Goal: Information Seeking & Learning: Learn about a topic

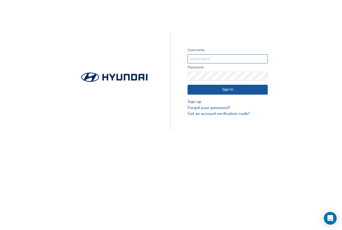
click at [219, 58] on input "text" at bounding box center [227, 58] width 80 height 9
click at [199, 56] on input "text" at bounding box center [227, 58] width 80 height 9
click at [199, 58] on input "text" at bounding box center [227, 58] width 80 height 9
type input "A"
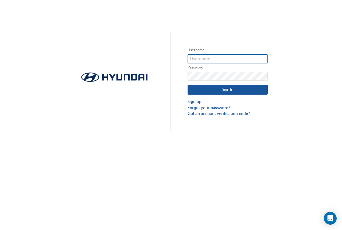
click at [209, 58] on input "text" at bounding box center [227, 58] width 80 height 9
click at [215, 29] on div "Username Password Sign In Sign up Forgot your password? Got an account verifica…" at bounding box center [171, 65] width 342 height 131
click at [208, 56] on input "text" at bounding box center [227, 58] width 80 height 9
click at [216, 36] on div "Username Password Sign In Sign up Forgot your password? Got an account verifica…" at bounding box center [171, 65] width 342 height 131
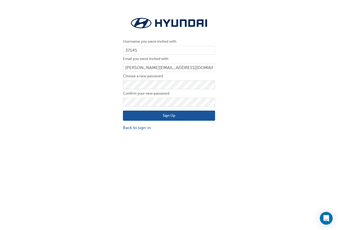
click at [112, 65] on div "Username you were invited with 37145 Email you were invited with anthonyl@mooro…" at bounding box center [169, 73] width 338 height 123
click at [172, 114] on button "Sign Up" at bounding box center [169, 116] width 92 height 10
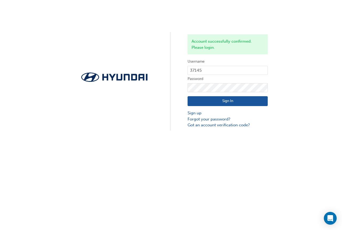
click at [222, 102] on button "Sign In" at bounding box center [227, 101] width 80 height 10
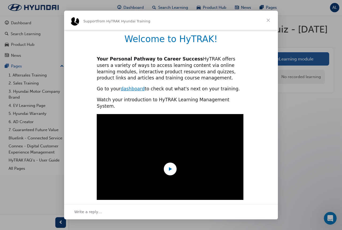
scroll to position [107, 0]
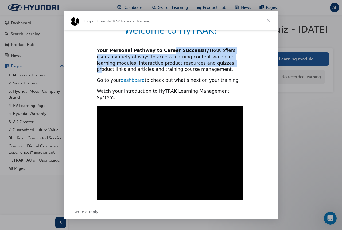
drag, startPoint x: 160, startPoint y: 52, endPoint x: 187, endPoint y: 62, distance: 28.8
click at [187, 62] on div "Your Personal Pathway to Career Success HyTRAK offers users a variety of ways t…" at bounding box center [171, 60] width 148 height 25
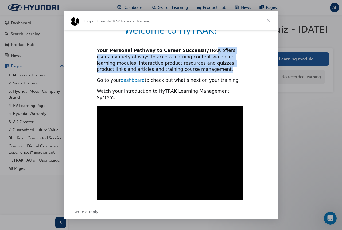
drag, startPoint x: 194, startPoint y: 51, endPoint x: 199, endPoint y: 70, distance: 19.9
click at [199, 70] on div "Your Personal Pathway to Career Success HyTRAK offers users a variety of ways t…" at bounding box center [171, 60] width 148 height 25
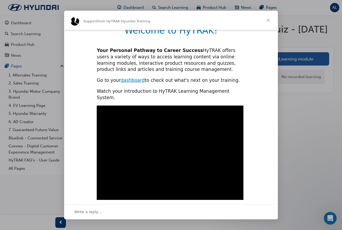
scroll to position [135, 0]
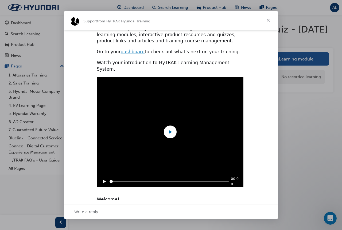
click at [178, 130] on video "Play video" at bounding box center [169, 132] width 195 height 110
click at [103, 180] on rect "Pause" at bounding box center [103, 181] width 1 height 3
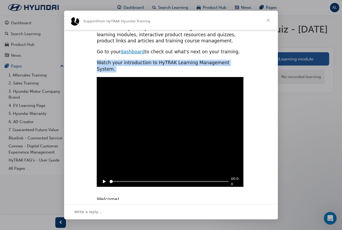
click at [103, 180] on icon "Play" at bounding box center [104, 181] width 3 height 3
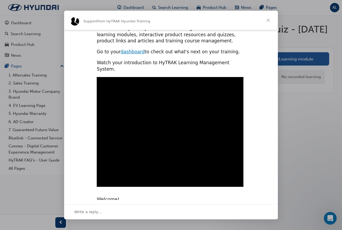
click at [203, 60] on div "Watch your introduction to HyTRAK Learning Management System." at bounding box center [171, 66] width 148 height 13
click at [237, 179] on div "Play sound" at bounding box center [237, 182] width 6 height 6
click at [236, 179] on div "Mute sound" at bounding box center [237, 182] width 6 height 6
click at [257, 120] on div "00:30" at bounding box center [171, 133] width 214 height 113
type input "3343406"
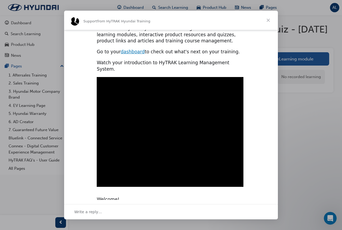
click at [267, 22] on span "Close" at bounding box center [267, 20] width 19 height 19
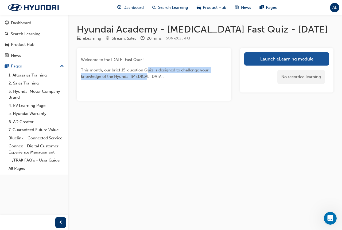
drag, startPoint x: 147, startPoint y: 69, endPoint x: 149, endPoint y: 76, distance: 6.3
click at [149, 76] on p "This month, our brief 15-question Quiz is designed to challenge your knowledge …" at bounding box center [154, 73] width 146 height 13
drag, startPoint x: 158, startPoint y: 71, endPoint x: 160, endPoint y: 74, distance: 3.9
click at [160, 74] on p "This month, our brief 15-question Quiz is designed to challenge your knowledge …" at bounding box center [154, 73] width 146 height 13
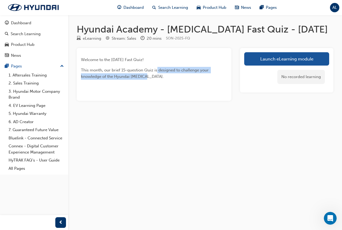
click at [160, 74] on p "This month, our brief 15-question Quiz is designed to challenge your knowledge …" at bounding box center [154, 73] width 146 height 13
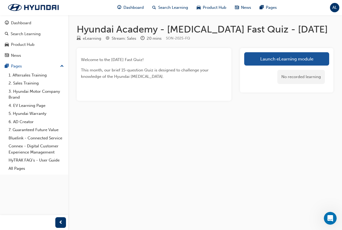
click at [333, 7] on span "AL" at bounding box center [334, 8] width 5 height 6
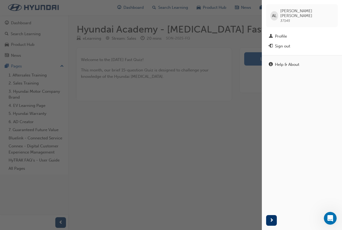
click at [286, 18] on span "37145" at bounding box center [285, 20] width 10 height 5
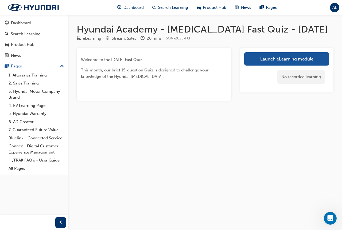
click at [334, 9] on span "AL" at bounding box center [334, 8] width 5 height 6
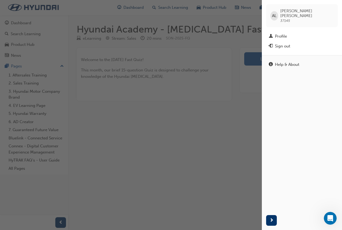
click at [240, 66] on div "button" at bounding box center [131, 115] width 262 height 230
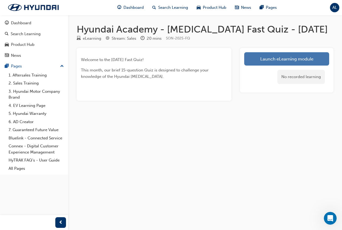
click at [271, 62] on link "Launch eLearning module" at bounding box center [286, 58] width 85 height 13
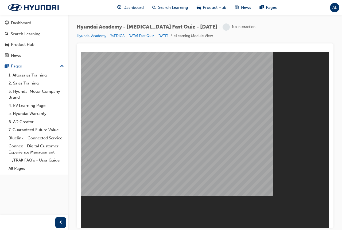
click at [184, 27] on span "Hyundai Academy - Sonata Fast Quiz - September 2025" at bounding box center [147, 27] width 140 height 6
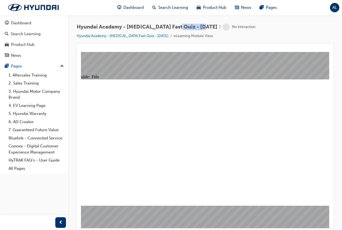
click at [184, 27] on span "Hyundai Academy - Sonata Fast Quiz - September 2025" at bounding box center [147, 27] width 140 height 6
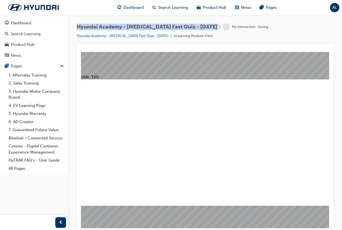
click at [184, 27] on span "Hyundai Academy - Sonata Fast Quiz - September 2025" at bounding box center [147, 27] width 140 height 6
click at [190, 30] on div "Hyundai Academy - Sonata Fast Quiz - September 2025 | No interaction" at bounding box center [166, 26] width 179 height 7
click at [191, 29] on span "Hyundai Academy - Sonata Fast Quiz - September 2025" at bounding box center [147, 27] width 140 height 6
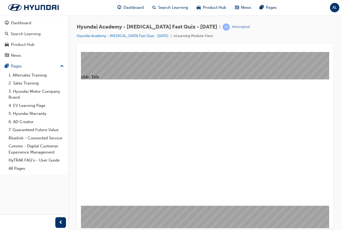
drag, startPoint x: 150, startPoint y: 107, endPoint x: 216, endPoint y: 105, distance: 65.9
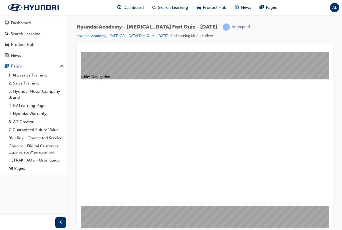
click at [223, 214] on div "slide: Quiz - Multiple choice Rectangle 1 What is the only trim level available…" at bounding box center [205, 140] width 248 height 176
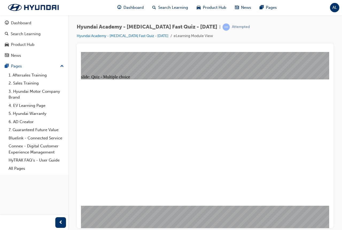
radio input "true"
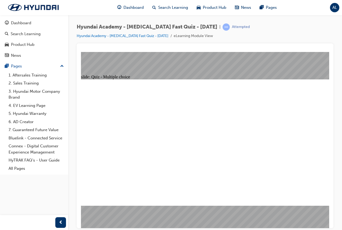
radio input "true"
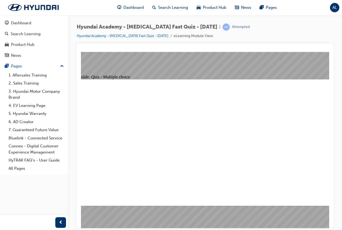
radio input "true"
radio input "false"
radio input "true"
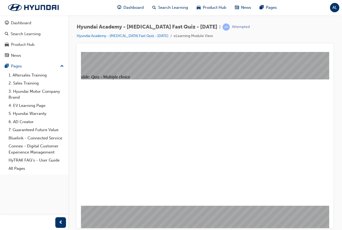
checkbox input "true"
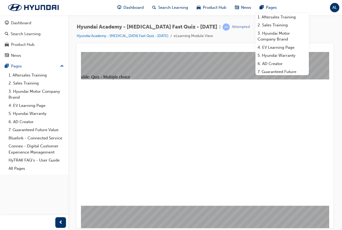
drag, startPoint x: 179, startPoint y: 102, endPoint x: 182, endPoint y: 101, distance: 3.2
radio input "true"
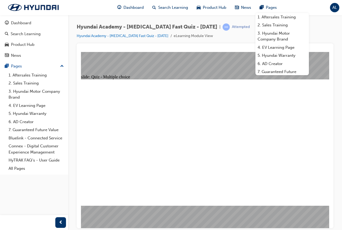
checkbox input "true"
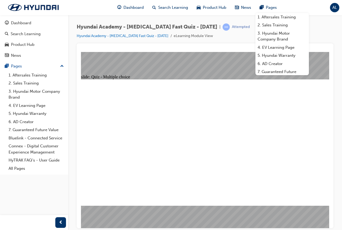
checkbox input "true"
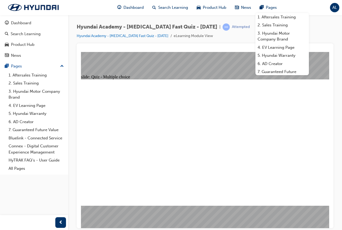
radio input "true"
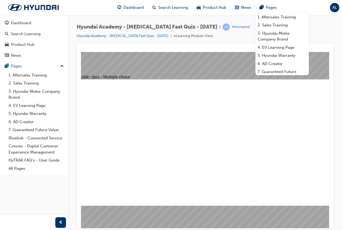
drag, startPoint x: 244, startPoint y: 229, endPoint x: 133, endPoint y: 160, distance: 131.2
click at [244, 229] on div "Hyundai Academy - Sonata Fast Quiz - September 2025 | Attempted Hyundai Academy…" at bounding box center [171, 115] width 342 height 230
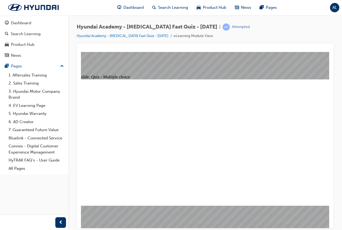
drag, startPoint x: 169, startPoint y: 95, endPoint x: 209, endPoint y: 101, distance: 40.6
checkbox input "true"
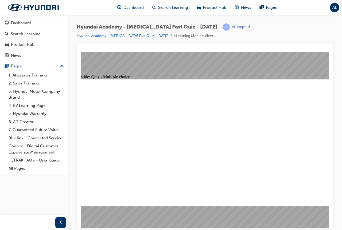
checkbox input "true"
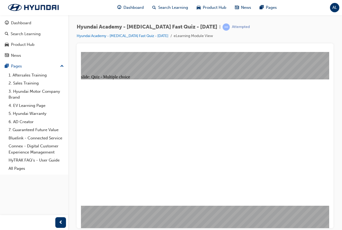
checkbox input "true"
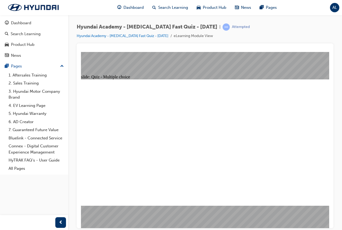
checkbox input "true"
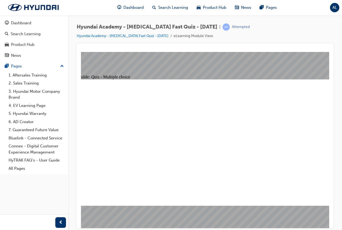
radio input "true"
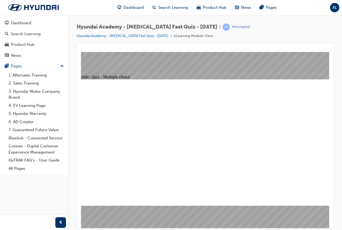
checkbox input "true"
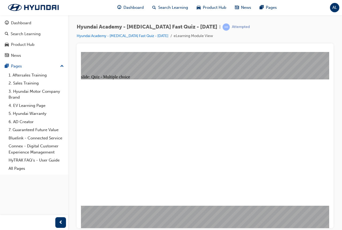
checkbox input "true"
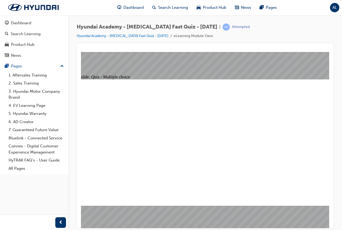
radio input "true"
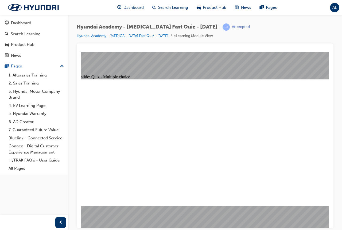
radio input "false"
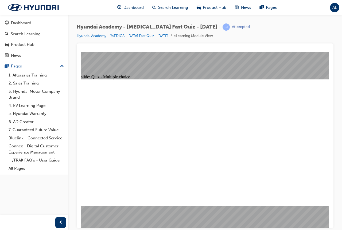
radio input "true"
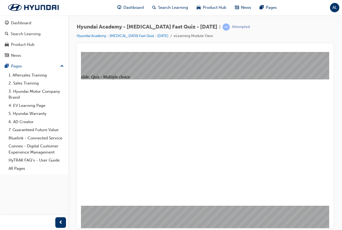
radio input "true"
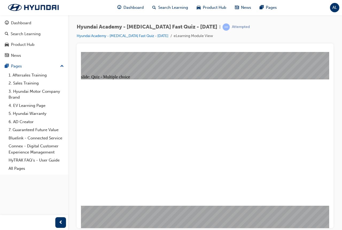
radio input "true"
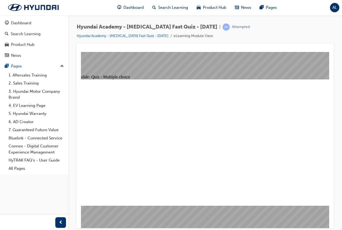
radio input "true"
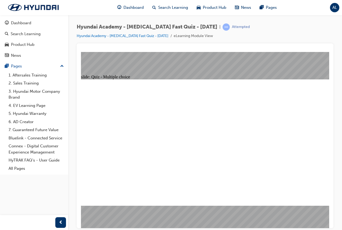
drag, startPoint x: 195, startPoint y: 97, endPoint x: 250, endPoint y: 101, distance: 54.9
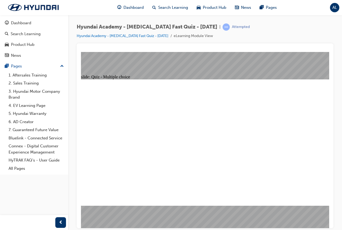
radio input "true"
checkbox input "true"
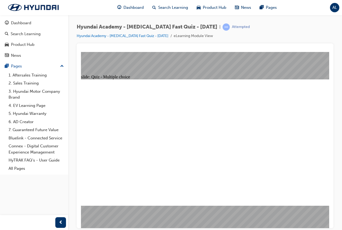
drag, startPoint x: 184, startPoint y: 92, endPoint x: 228, endPoint y: 109, distance: 47.0
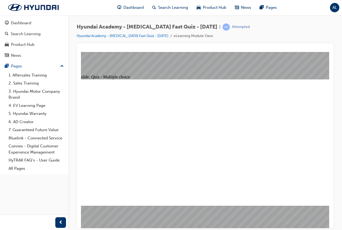
drag, startPoint x: 223, startPoint y: 89, endPoint x: 229, endPoint y: 111, distance: 23.4
radio input "true"
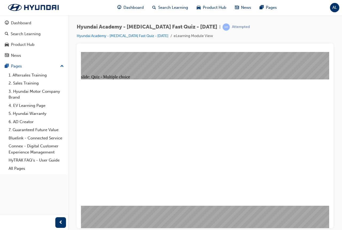
checkbox input "true"
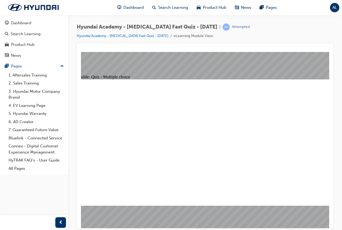
checkbox input "true"
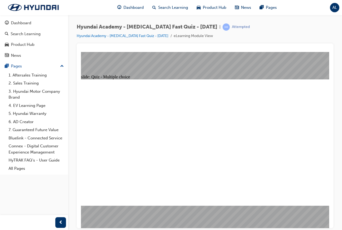
radio input "true"
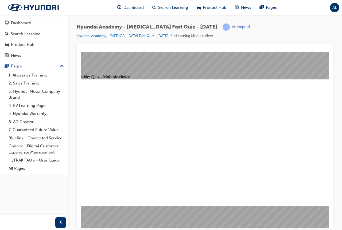
checkbox input "true"
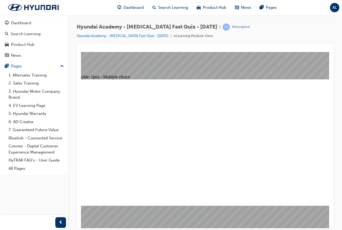
checkbox input "false"
checkbox input "true"
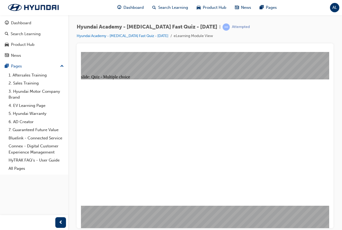
checkbox input "false"
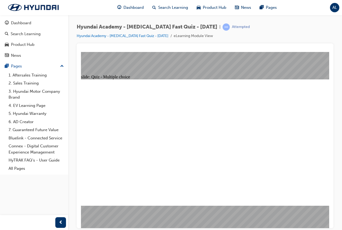
checkbox input "true"
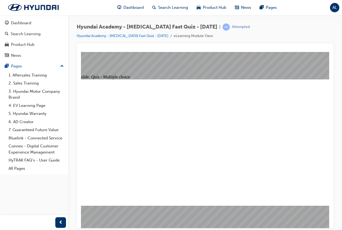
checkbox input "true"
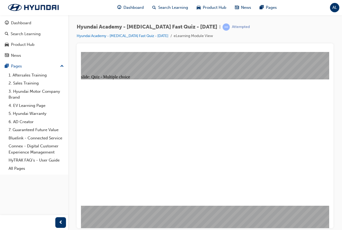
checkbox input "true"
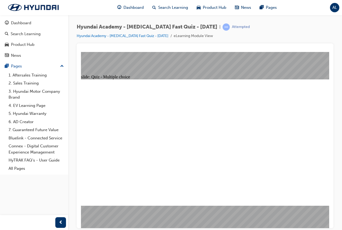
drag, startPoint x: 193, startPoint y: 94, endPoint x: 244, endPoint y: 105, distance: 52.1
radio input "true"
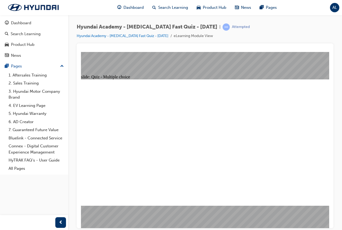
checkbox input "true"
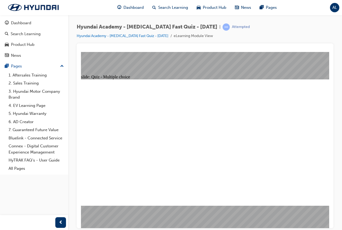
checkbox input "true"
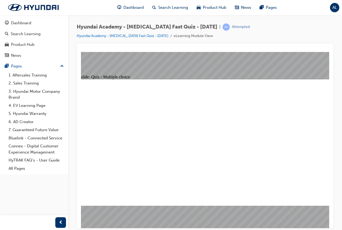
radio input "true"
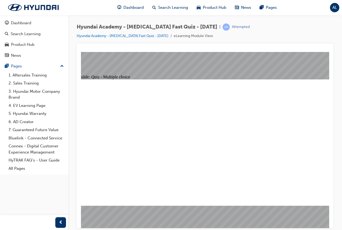
radio input "true"
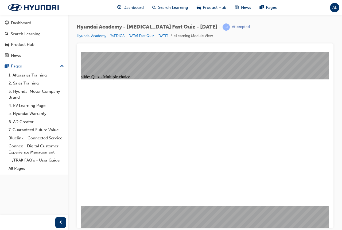
radio input "true"
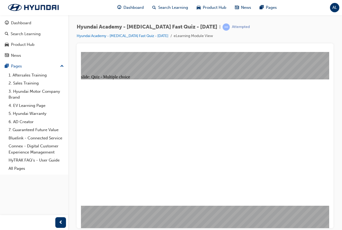
radio input "true"
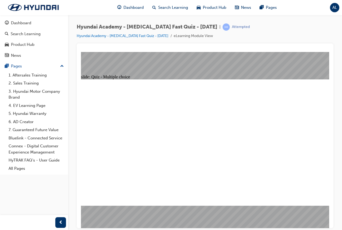
drag, startPoint x: 185, startPoint y: 112, endPoint x: 199, endPoint y: 116, distance: 14.1
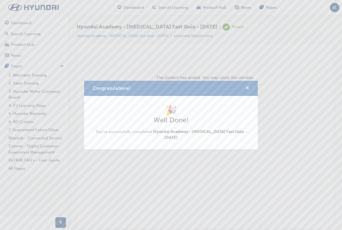
click at [246, 87] on span "cross-icon" at bounding box center [247, 88] width 4 height 5
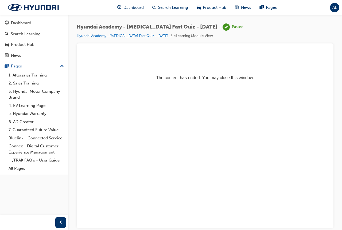
click at [214, 80] on p "The content has ended. You may close this window." at bounding box center [205, 68] width 244 height 24
click at [51, 10] on img at bounding box center [33, 7] width 61 height 11
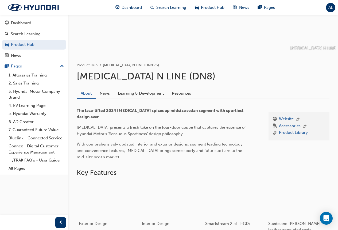
scroll to position [53, 0]
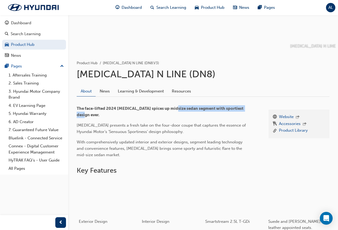
drag, startPoint x: 176, startPoint y: 106, endPoint x: 183, endPoint y: 114, distance: 11.3
click at [183, 114] on p "The face-lifted 2024 SONATA spices up midsize sedan segment with sportiest desi…" at bounding box center [163, 111] width 173 height 13
drag, startPoint x: 172, startPoint y: 112, endPoint x: 174, endPoint y: 118, distance: 6.8
click at [174, 118] on div "Website Accessories Product Library The face-lifted 2024 SONATA spices up midsi…" at bounding box center [203, 131] width 252 height 61
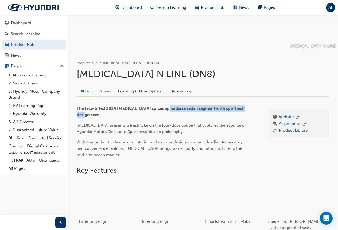
click at [174, 118] on p "The face-lifted 2024 SONATA spices up midsize sedan segment with sportiest desi…" at bounding box center [163, 111] width 173 height 13
drag, startPoint x: 175, startPoint y: 107, endPoint x: 177, endPoint y: 114, distance: 7.0
click at [177, 114] on p "The face-lifted 2024 SONATA spices up midsize sedan segment with sportiest desi…" at bounding box center [163, 111] width 173 height 13
drag, startPoint x: 170, startPoint y: 106, endPoint x: 171, endPoint y: 116, distance: 10.5
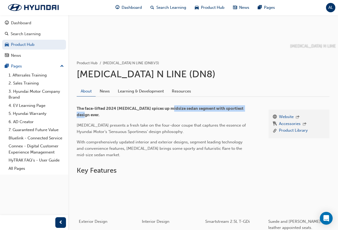
click at [171, 116] on p "The face-lifted 2024 SONATA spices up midsize sedan segment with sportiest desi…" at bounding box center [163, 111] width 173 height 13
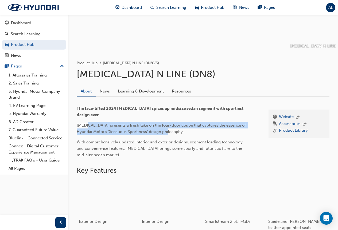
drag, startPoint x: 89, startPoint y: 126, endPoint x: 192, endPoint y: 131, distance: 103.1
click at [192, 131] on p "[MEDICAL_DATA] presents a fresh take on the four-door coupe that captures the e…" at bounding box center [163, 128] width 173 height 13
click at [191, 131] on p "[MEDICAL_DATA] presents a fresh take on the four-door coupe that captures the e…" at bounding box center [163, 128] width 173 height 13
drag, startPoint x: 181, startPoint y: 125, endPoint x: 187, endPoint y: 131, distance: 8.1
click at [187, 131] on p "[MEDICAL_DATA] presents a fresh take on the four-door coupe that captures the e…" at bounding box center [163, 128] width 173 height 13
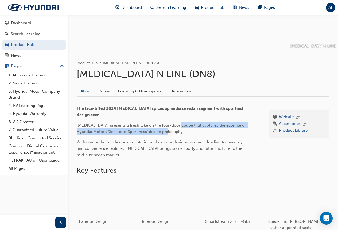
click at [187, 131] on p "[MEDICAL_DATA] presents a fresh take on the four-door coupe that captures the e…" at bounding box center [163, 128] width 173 height 13
drag, startPoint x: 183, startPoint y: 124, endPoint x: 188, endPoint y: 132, distance: 9.2
click at [188, 132] on p "[MEDICAL_DATA] presents a fresh take on the four-door coupe that captures the e…" at bounding box center [163, 128] width 173 height 13
drag, startPoint x: 184, startPoint y: 125, endPoint x: 189, endPoint y: 132, distance: 8.4
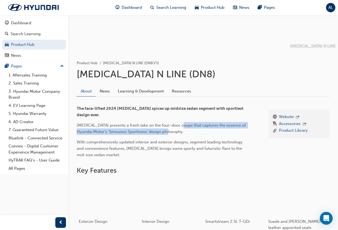
click at [189, 132] on p "SONATA presents a fresh take on the four-door coupe that captures the essence o…" at bounding box center [163, 128] width 173 height 13
drag, startPoint x: 186, startPoint y: 127, endPoint x: 189, endPoint y: 133, distance: 7.2
click at [189, 133] on p "SONATA presents a fresh take on the four-door coupe that captures the essence o…" at bounding box center [163, 128] width 173 height 13
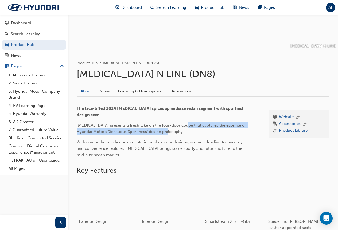
drag, startPoint x: 186, startPoint y: 126, endPoint x: 188, endPoint y: 131, distance: 6.2
click at [188, 131] on p "SONATA presents a fresh take on the four-door coupe that captures the essence o…" at bounding box center [163, 128] width 173 height 13
drag, startPoint x: 187, startPoint y: 126, endPoint x: 190, endPoint y: 130, distance: 5.6
click at [190, 130] on p "SONATA presents a fresh take on the four-door coupe that captures the essence o…" at bounding box center [163, 128] width 173 height 13
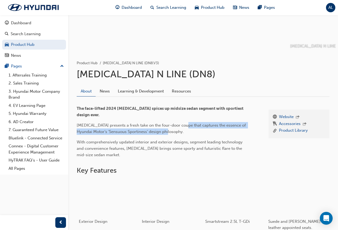
click at [190, 130] on p "SONATA presents a fresh take on the four-door coupe that captures the essence o…" at bounding box center [163, 128] width 173 height 13
drag, startPoint x: 151, startPoint y: 130, endPoint x: 120, endPoint y: 126, distance: 31.7
click at [120, 127] on span "SONATA presents a fresh take on the four-door coupe that captures the essence o…" at bounding box center [162, 128] width 170 height 11
click at [121, 127] on span "SONATA presents a fresh take on the four-door coupe that captures the essence o…" at bounding box center [162, 128] width 170 height 11
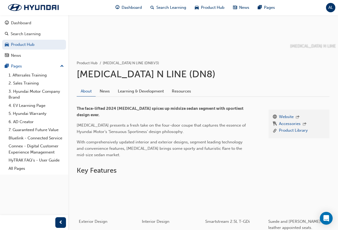
scroll to position [80, 0]
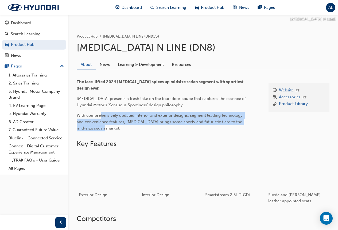
drag, startPoint x: 101, startPoint y: 110, endPoint x: 115, endPoint y: 129, distance: 23.2
click at [115, 129] on div "The face-lifted 2024 SONATA spices up midsize sedan segment with sportiest desi…" at bounding box center [163, 105] width 173 height 53
click at [115, 129] on p "With comprehensively updated interior and exterior designs, segment leading tec…" at bounding box center [163, 121] width 173 height 19
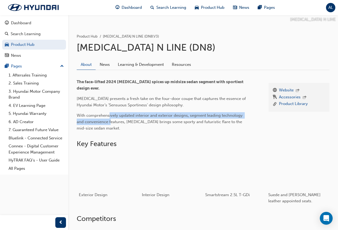
drag, startPoint x: 111, startPoint y: 121, endPoint x: 109, endPoint y: 116, distance: 4.7
click at [109, 116] on span "With comprehensively updated interior and exterior designs, segment leading tec…" at bounding box center [160, 122] width 167 height 18
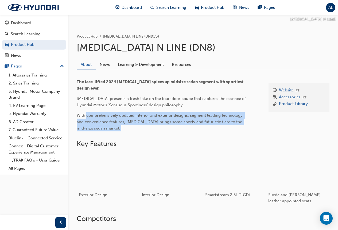
drag, startPoint x: 109, startPoint y: 116, endPoint x: 117, endPoint y: 130, distance: 15.8
click at [117, 130] on p "With comprehensively updated interior and exterior designs, segment leading tec…" at bounding box center [163, 121] width 173 height 19
drag, startPoint x: 117, startPoint y: 130, endPoint x: 104, endPoint y: 115, distance: 20.2
click at [104, 115] on p "With comprehensively updated interior and exterior designs, segment leading tec…" at bounding box center [163, 121] width 173 height 19
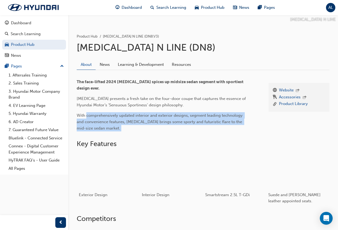
click at [104, 115] on span "With comprehensively updated interior and exterior designs, segment leading tec…" at bounding box center [160, 122] width 167 height 18
drag, startPoint x: 104, startPoint y: 115, endPoint x: 120, endPoint y: 132, distance: 23.6
click at [120, 132] on div "The face-lifted 2024 SONATA spices up midsize sedan segment with sportiest desi…" at bounding box center [168, 107] width 183 height 57
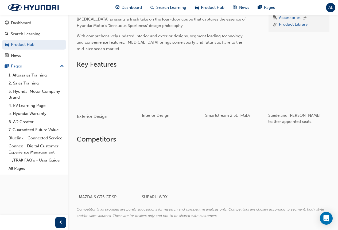
scroll to position [160, 0]
click at [96, 97] on div "button" at bounding box center [108, 90] width 63 height 35
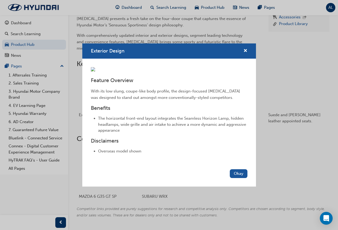
click at [157, 100] on span "With its low slung, coupe-like body profile, the design-focused SONATA was desi…" at bounding box center [166, 94] width 150 height 11
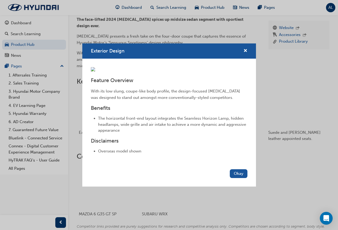
scroll to position [152, 0]
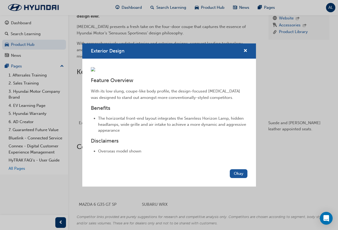
drag, startPoint x: 33, startPoint y: 177, endPoint x: 40, endPoint y: 169, distance: 10.8
click at [33, 177] on div "Exterior Design Feature Overview With its low slung, coupe-like body profile, t…" at bounding box center [169, 115] width 338 height 230
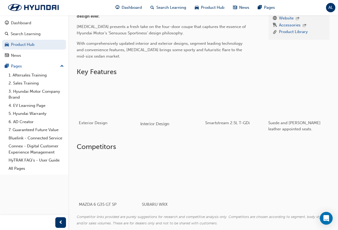
click at [165, 110] on div "button" at bounding box center [171, 98] width 63 height 35
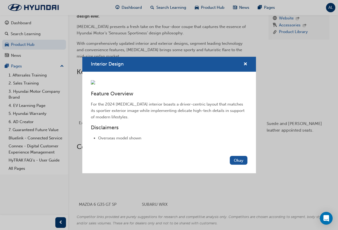
click at [276, 112] on div "Interior Design Feature Overview For the 2024 SONATA interior boasts a driver-c…" at bounding box center [169, 115] width 338 height 230
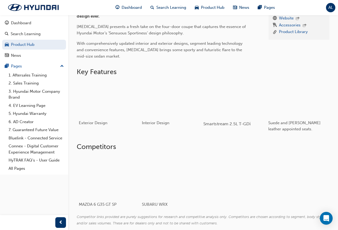
click at [229, 112] on div "button" at bounding box center [234, 98] width 63 height 35
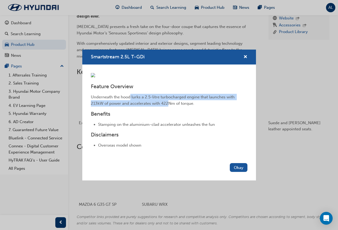
drag, startPoint x: 130, startPoint y: 135, endPoint x: 168, endPoint y: 145, distance: 39.7
click at [168, 107] on div "Feature Overview Underneath the hood lurks a 2.5-litre turbocharged engine that…" at bounding box center [169, 95] width 156 height 23
click at [168, 106] on span "Underneath the hood lurks a 2.5-litre turbocharged engine that launches with 21…" at bounding box center [163, 100] width 145 height 11
drag, startPoint x: 114, startPoint y: 139, endPoint x: 209, endPoint y: 146, distance: 95.8
click at [209, 107] on p "Underneath the hood lurks a 2.5-litre turbocharged engine that launches with 21…" at bounding box center [169, 100] width 156 height 13
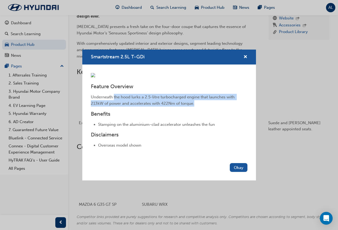
click at [209, 107] on p "Underneath the hood lurks a 2.5-litre turbocharged engine that launches with 21…" at bounding box center [169, 100] width 156 height 13
drag, startPoint x: 209, startPoint y: 146, endPoint x: 179, endPoint y: 137, distance: 31.6
click at [179, 107] on p "Underneath the hood lurks a 2.5-litre turbocharged engine that launches with 21…" at bounding box center [169, 100] width 156 height 13
click at [179, 106] on span "Underneath the hood lurks a 2.5-litre turbocharged engine that launches with 21…" at bounding box center [163, 100] width 145 height 11
drag, startPoint x: 179, startPoint y: 137, endPoint x: 221, endPoint y: 147, distance: 43.2
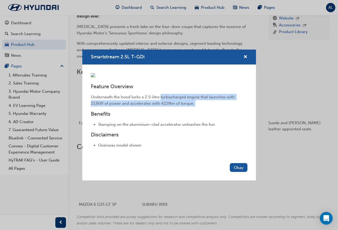
click at [221, 107] on p "Underneath the hood lurks a 2.5-litre turbocharged engine that launches with 21…" at bounding box center [169, 100] width 156 height 13
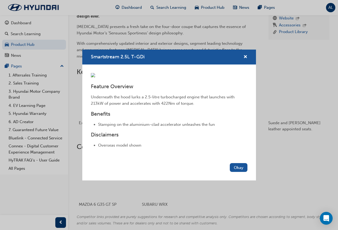
click at [274, 145] on div "Smartstream 2.5L T-GDi Feature Overview Underneath the hood lurks a 2.5-litre t…" at bounding box center [169, 115] width 338 height 230
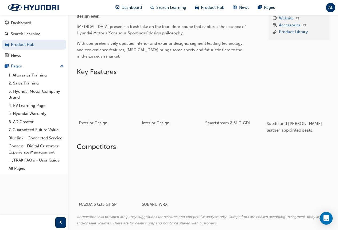
click at [299, 119] on div "Suede and Nappa leather appointed seats." at bounding box center [297, 127] width 63 height 22
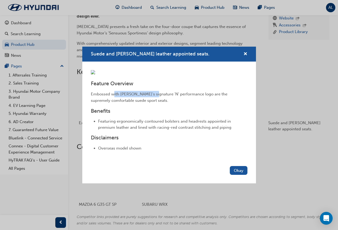
drag, startPoint x: 131, startPoint y: 125, endPoint x: 153, endPoint y: 126, distance: 22.7
click at [153, 104] on p "Embossed with Hyundai's signature 'N' performance logo are the supremely comfor…" at bounding box center [169, 97] width 156 height 13
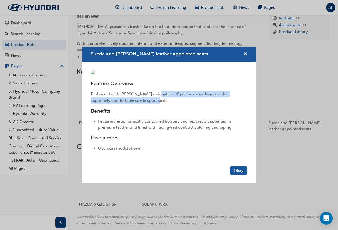
drag, startPoint x: 155, startPoint y: 121, endPoint x: 156, endPoint y: 132, distance: 11.5
click at [156, 104] on p "Embossed with Hyundai's signature 'N' performance logo are the supremely comfor…" at bounding box center [169, 97] width 156 height 13
drag, startPoint x: 155, startPoint y: 124, endPoint x: 156, endPoint y: 133, distance: 8.6
click at [156, 133] on div "Feature Overview Embossed with Hyundai's signature 'N' performance logo are the…" at bounding box center [168, 113] width 173 height 102
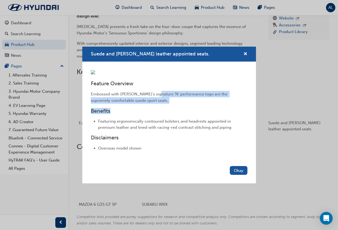
click at [156, 133] on div "Feature Overview Embossed with Hyundai's signature 'N' performance logo are the…" at bounding box center [168, 113] width 173 height 102
drag, startPoint x: 156, startPoint y: 123, endPoint x: 158, endPoint y: 132, distance: 9.5
click at [158, 104] on p "Embossed with Hyundai's signature 'N' performance logo are the supremely comfor…" at bounding box center [169, 97] width 156 height 13
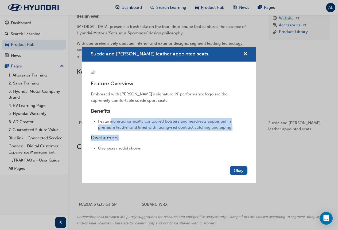
drag, startPoint x: 110, startPoint y: 147, endPoint x: 184, endPoint y: 165, distance: 75.6
click at [184, 164] on div "Feature Overview Embossed with Hyundai's signature 'N' performance logo are the…" at bounding box center [168, 113] width 173 height 102
click at [184, 141] on h3 "Disclaimers" at bounding box center [169, 138] width 156 height 6
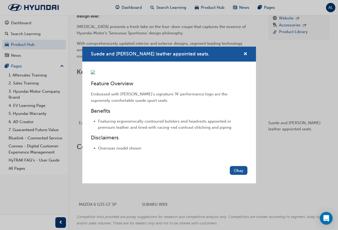
click at [267, 160] on div "Suede and Nappa leather appointed seats. Feature Overview Embossed with Hyundai…" at bounding box center [169, 115] width 338 height 230
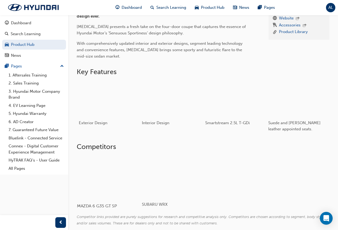
scroll to position [179, 0]
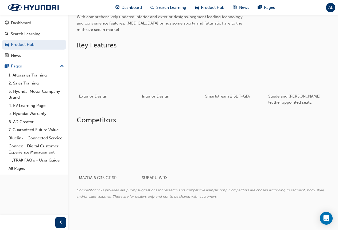
click at [264, 144] on div "MAZDA 6 G35 GT SP SUBARU WRX" at bounding box center [203, 158] width 252 height 59
click at [118, 154] on div at bounding box center [108, 150] width 63 height 42
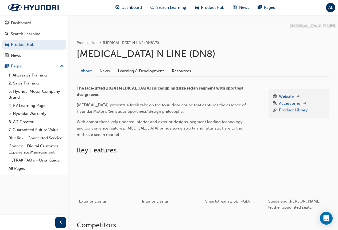
scroll to position [80, 0]
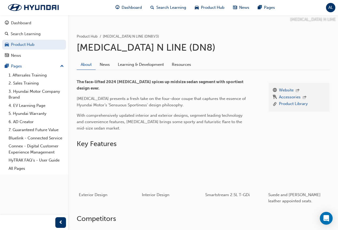
click at [107, 68] on link "News" at bounding box center [105, 65] width 18 height 10
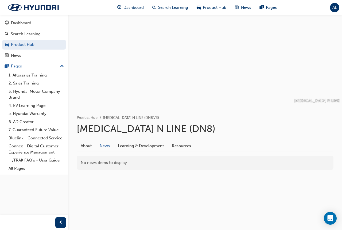
click at [133, 141] on div "About News Learning & Development Resources" at bounding box center [205, 144] width 256 height 15
click at [141, 148] on link "Learning & Development" at bounding box center [141, 146] width 54 height 10
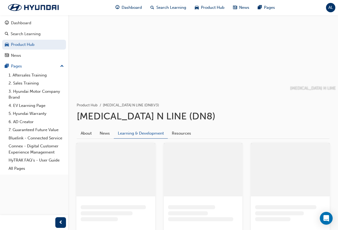
scroll to position [29, 0]
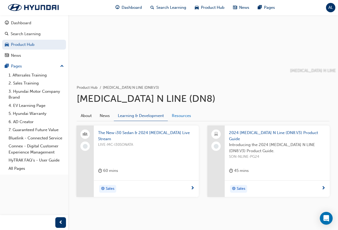
click at [184, 117] on link "Resources" at bounding box center [181, 116] width 27 height 10
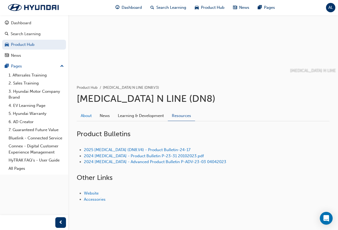
click at [83, 118] on link "About" at bounding box center [86, 116] width 19 height 10
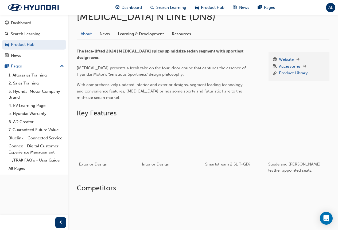
scroll to position [99, 0]
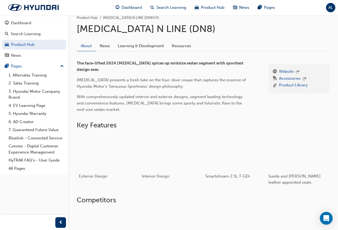
click at [216, 99] on span "With comprehensively updated interior and exterior designs, segment leading tec…" at bounding box center [160, 103] width 167 height 18
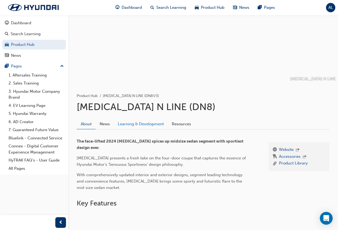
scroll to position [27, 0]
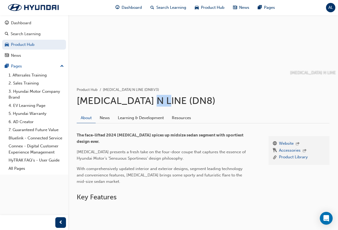
drag, startPoint x: 151, startPoint y: 103, endPoint x: 179, endPoint y: 102, distance: 27.2
click at [179, 102] on h1 "[MEDICAL_DATA] N LINE (DN8)" at bounding box center [203, 101] width 252 height 12
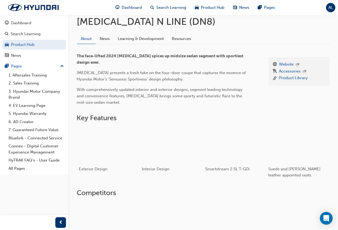
scroll to position [107, 0]
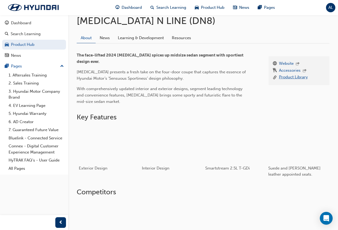
click at [280, 78] on link "Product Library" at bounding box center [293, 77] width 29 height 7
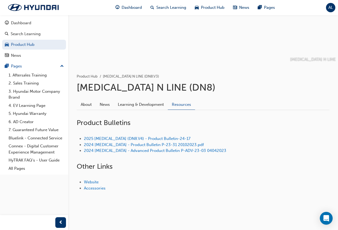
scroll to position [40, 0]
click at [98, 139] on link "2025 SONATA (DN8.V4) - Product Bulletin-24-17" at bounding box center [137, 138] width 106 height 5
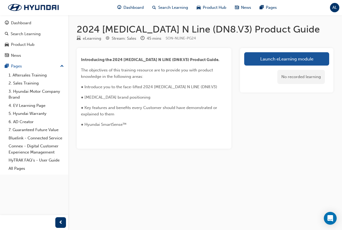
click at [157, 65] on div "Introducing the 2024 [MEDICAL_DATA] N LINE (DN8.V3) Product Guide. The objectiv…" at bounding box center [154, 92] width 146 height 71
click at [202, 33] on h1 "2024 SONATA N Line (DN8.V3) Product Guide" at bounding box center [205, 29] width 256 height 12
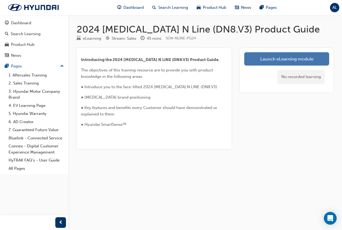
click at [282, 60] on link "Launch eLearning module" at bounding box center [286, 58] width 85 height 13
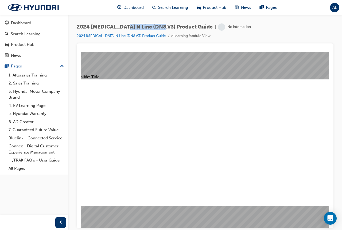
drag, startPoint x: 127, startPoint y: 26, endPoint x: 164, endPoint y: 27, distance: 37.1
click at [164, 27] on span "2024 SONATA N Line (DN8.V3) Product Guide" at bounding box center [145, 27] width 136 height 6
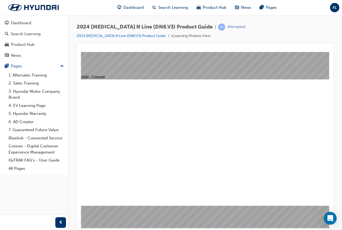
drag, startPoint x: 158, startPoint y: 27, endPoint x: 178, endPoint y: 25, distance: 20.1
click at [178, 25] on span "2024 SONATA N Line (DN8.V3) Product Guide" at bounding box center [145, 27] width 136 height 6
click at [239, 40] on div "2024 SONATA N Line (DN8.V3) Product Guide | Attempted 2024 SONATA N Line (DN8.V…" at bounding box center [205, 33] width 256 height 20
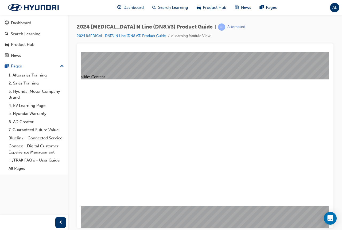
click at [81, 52] on image at bounding box center [81, 52] width 0 height 0
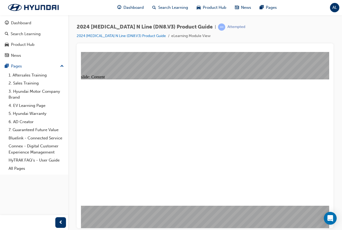
click at [81, 52] on image at bounding box center [81, 52] width 0 height 0
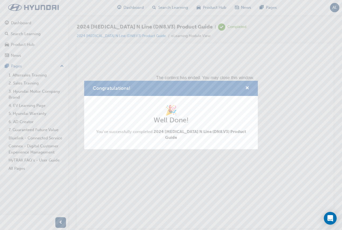
click at [184, 132] on span "You've successfully completed 2024 SONATA N Line (DN8.V3) Product Guide" at bounding box center [171, 135] width 156 height 12
click at [191, 168] on div "Congratulations! 🎉 Well Done! You've successfully completed 2024 SONATA N Line …" at bounding box center [171, 115] width 342 height 230
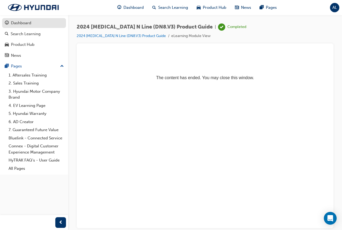
click at [12, 22] on div "Dashboard" at bounding box center [21, 23] width 20 height 6
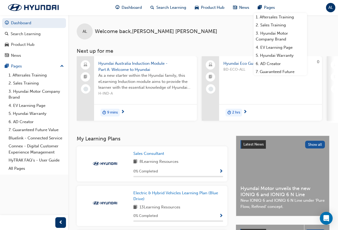
click at [123, 69] on span "Hyundai Australia Induction Module - Part A: Welcome to Hyundai" at bounding box center [145, 67] width 94 height 12
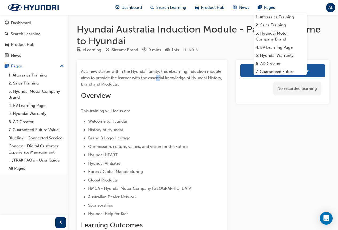
drag, startPoint x: 156, startPoint y: 77, endPoint x: 160, endPoint y: 80, distance: 5.1
click at [160, 80] on span "As a new starter within the Hyundai family, this eLearning Induction module aim…" at bounding box center [152, 78] width 142 height 18
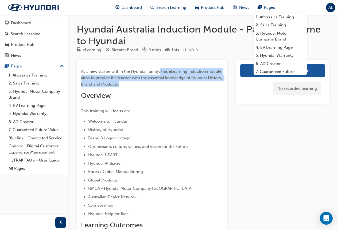
drag, startPoint x: 160, startPoint y: 71, endPoint x: 165, endPoint y: 82, distance: 12.1
click at [165, 82] on p "As a new starter within the Hyundai family, this eLearning Induction module aim…" at bounding box center [152, 77] width 142 height 19
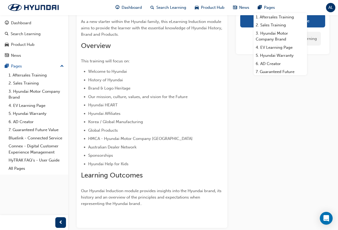
scroll to position [53, 0]
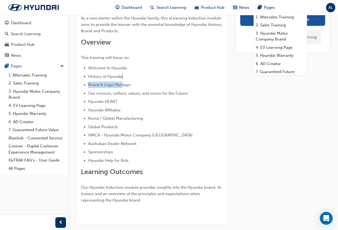
drag, startPoint x: 121, startPoint y: 74, endPoint x: 123, endPoint y: 89, distance: 14.8
click at [123, 89] on ul "Welcome to Hyundai History of Hyundai Brand & Logo Heritage Our mission, cultur…" at bounding box center [152, 114] width 142 height 99
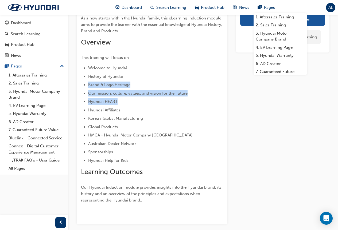
drag, startPoint x: 123, startPoint y: 75, endPoint x: 131, endPoint y: 98, distance: 25.1
click at [131, 98] on ul "Welcome to Hyundai History of Hyundai Brand & Logo Heritage Our mission, cultur…" at bounding box center [152, 114] width 142 height 99
click at [131, 98] on li "Hyundai HEART" at bounding box center [155, 101] width 135 height 6
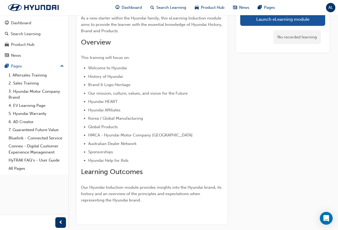
scroll to position [78, 0]
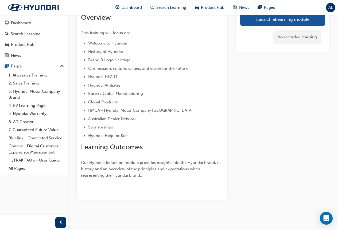
click at [120, 150] on span "Learning Outcomes" at bounding box center [112, 147] width 62 height 8
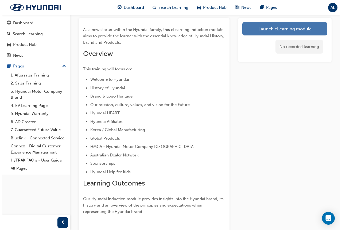
scroll to position [0, 0]
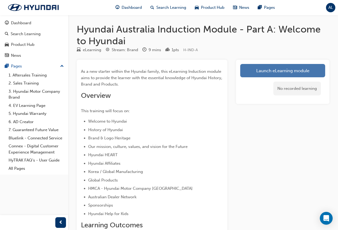
click at [260, 66] on link "Launch eLearning module" at bounding box center [282, 70] width 85 height 13
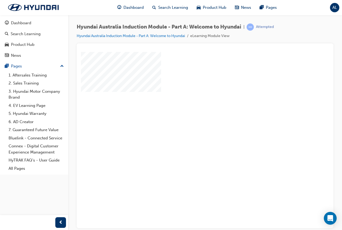
click at [243, 145] on div at bounding box center [262, 148] width 363 height 192
click at [189, 125] on div "play" at bounding box center [189, 125] width 0 height 0
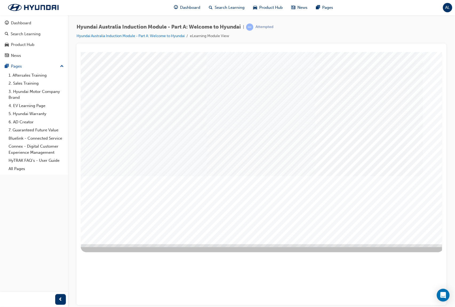
click at [114, 230] on div "Hyundai Motor Company has evolved over many decades to incorporate several affi…" at bounding box center [248, 305] width 335 height 31
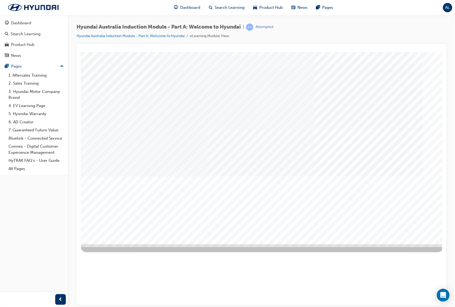
click at [118, 230] on div "Next Trigger this button to go to the next slide" at bounding box center [99, 262] width 37 height 12
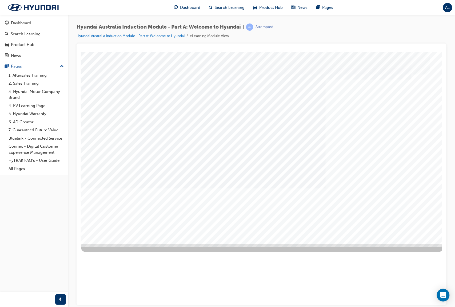
click at [176, 142] on div "Manufacturing" at bounding box center [262, 148] width 363 height 192
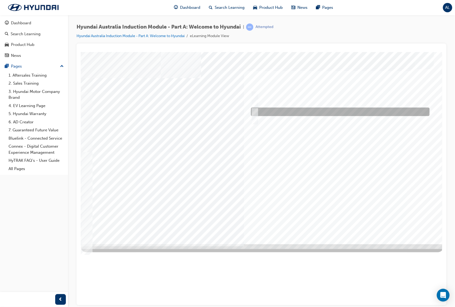
click at [255, 109] on input "1967" at bounding box center [254, 112] width 6 height 6
radio input "true"
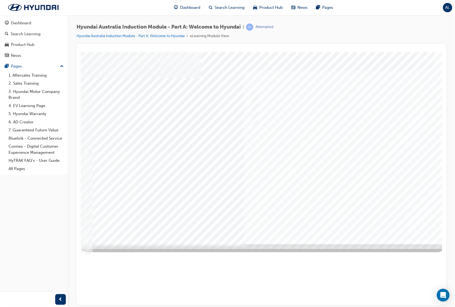
click at [339, 225] on div at bounding box center [262, 148] width 363 height 192
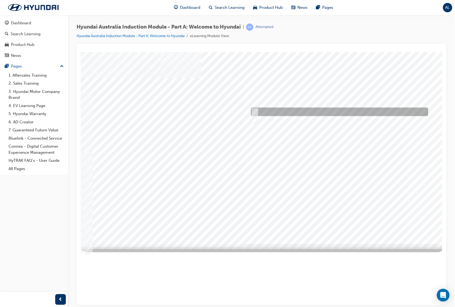
click at [339, 111] on div at bounding box center [338, 112] width 177 height 9
radio input "true"
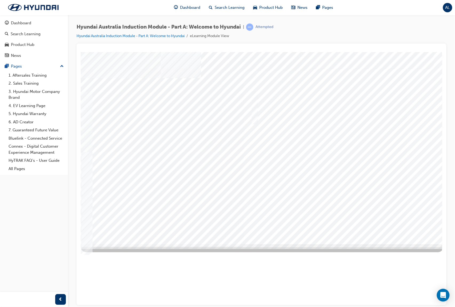
click at [337, 222] on div at bounding box center [262, 148] width 363 height 192
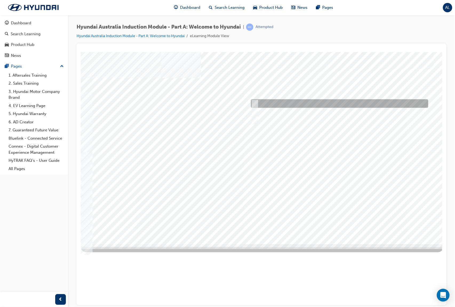
click at [256, 103] on input "A satisfied customer" at bounding box center [254, 104] width 6 height 6
checkbox input "true"
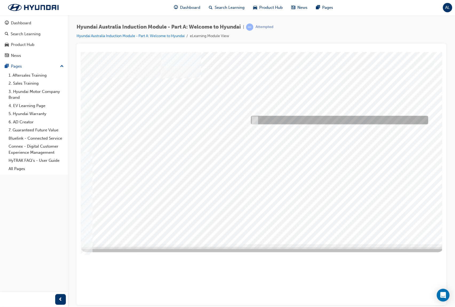
click at [257, 118] on div at bounding box center [338, 120] width 177 height 9
checkbox input "true"
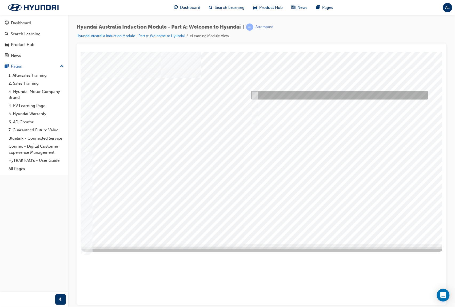
click at [256, 95] on input "A company representative" at bounding box center [254, 95] width 6 height 6
click at [271, 93] on div at bounding box center [338, 95] width 177 height 9
checkbox input "false"
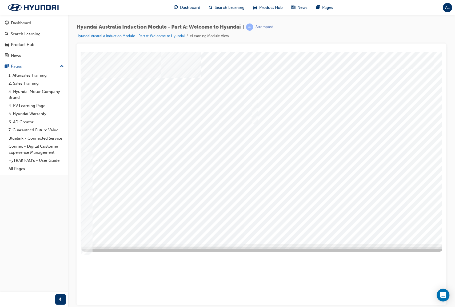
click at [338, 223] on div at bounding box center [262, 148] width 363 height 192
click at [161, 101] on div at bounding box center [262, 148] width 363 height 192
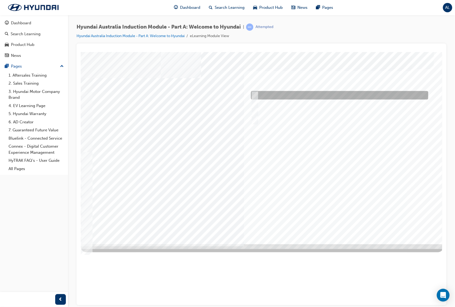
click at [272, 92] on div at bounding box center [338, 95] width 177 height 9
checkbox input "true"
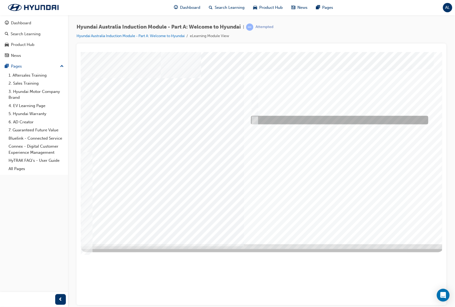
click at [283, 120] on div at bounding box center [338, 120] width 177 height 9
checkbox input "true"
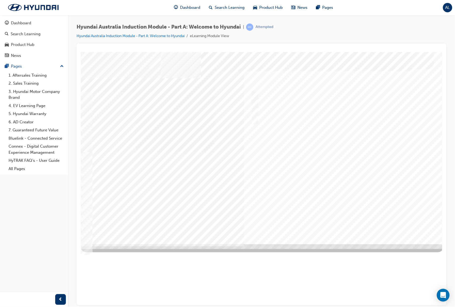
click at [338, 224] on div at bounding box center [262, 148] width 363 height 192
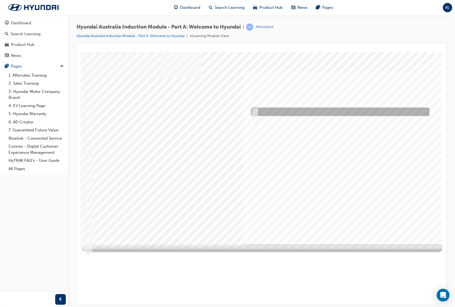
click at [255, 110] on input "1967" at bounding box center [254, 112] width 6 height 6
radio input "true"
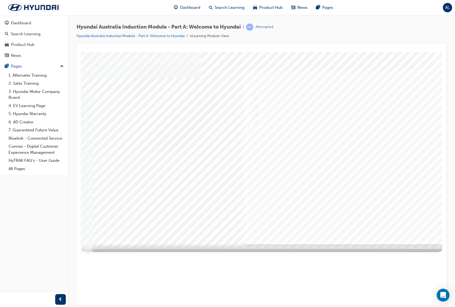
click at [338, 222] on div at bounding box center [262, 148] width 363 height 192
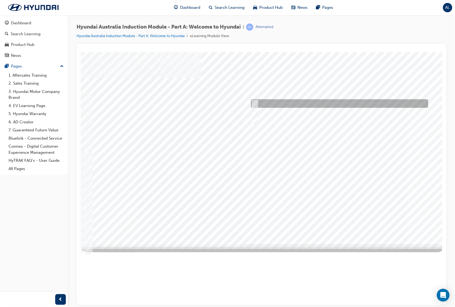
click at [289, 102] on div at bounding box center [338, 103] width 177 height 9
radio input "true"
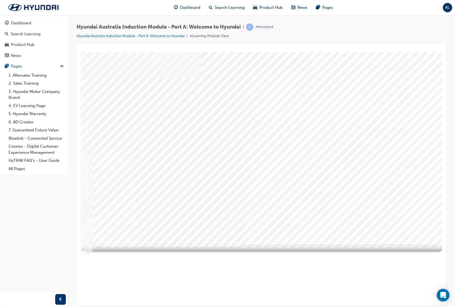
click at [341, 223] on div at bounding box center [262, 148] width 363 height 192
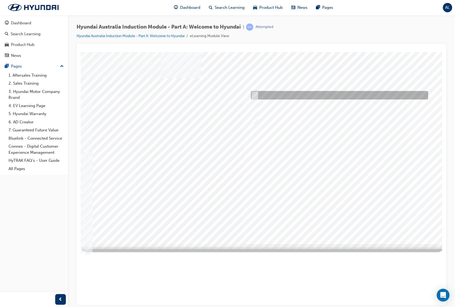
click at [341, 95] on div at bounding box center [338, 95] width 177 height 9
checkbox input "true"
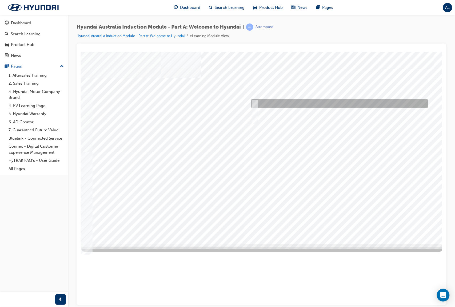
click at [341, 101] on div at bounding box center [338, 103] width 177 height 9
checkbox input "true"
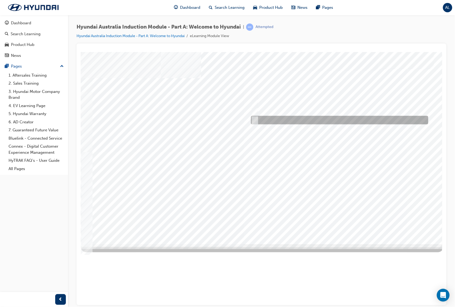
click at [321, 117] on div at bounding box center [338, 120] width 177 height 9
checkbox input "true"
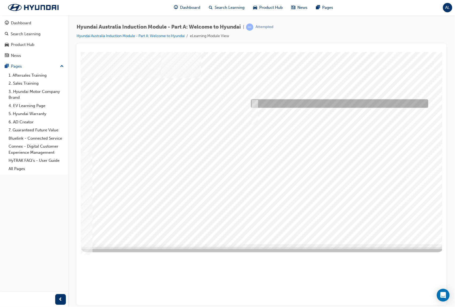
click at [315, 111] on div at bounding box center [338, 112] width 177 height 9
checkbox input "true"
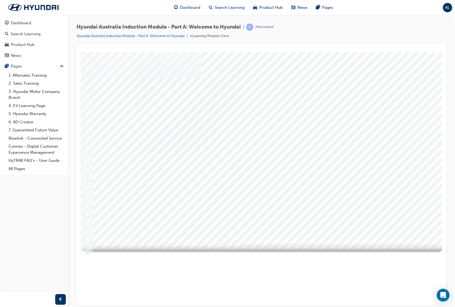
click at [341, 226] on div at bounding box center [262, 148] width 363 height 192
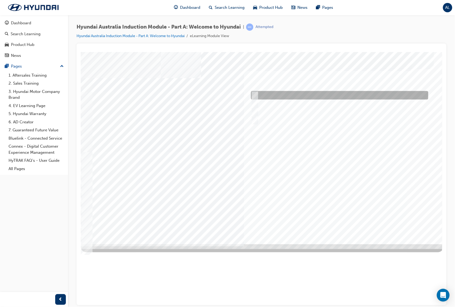
click at [289, 93] on div at bounding box center [338, 95] width 177 height 9
checkbox input "true"
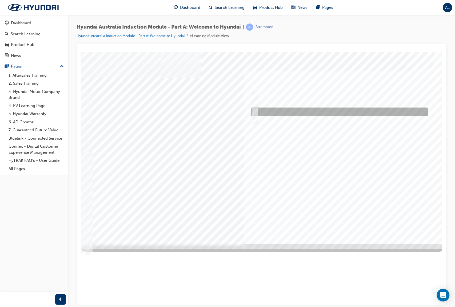
click at [296, 110] on div at bounding box center [338, 112] width 177 height 9
checkbox input "true"
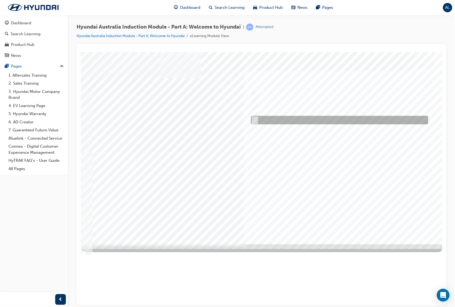
click at [297, 118] on div at bounding box center [338, 120] width 177 height 9
checkbox input "true"
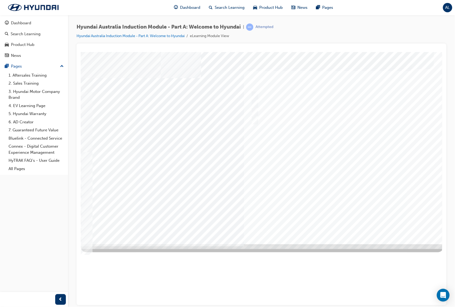
click at [336, 225] on div at bounding box center [262, 148] width 363 height 192
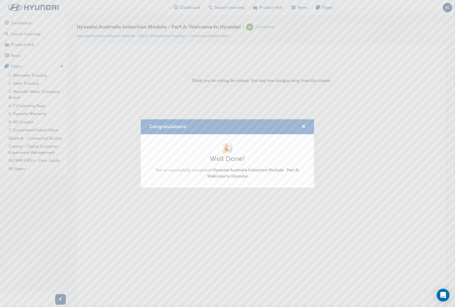
click at [228, 175] on span "Hyundai Australia Induction Module - Part A: Welcome to Hyundai" at bounding box center [253, 173] width 92 height 11
click at [305, 126] on span "cross-icon" at bounding box center [304, 127] width 4 height 5
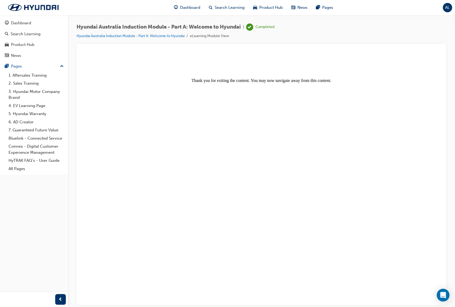
click at [306, 126] on body "Thank you for exiting the content. You may now navigate away from this content." at bounding box center [261, 178] width 357 height 249
click at [29, 21] on div "Dashboard" at bounding box center [21, 23] width 20 height 6
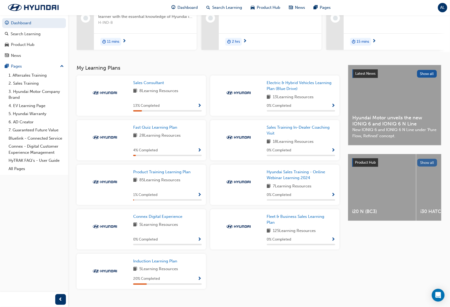
click at [341, 165] on button "Show all" at bounding box center [427, 163] width 20 height 8
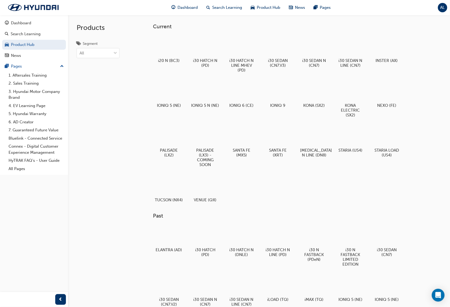
click at [95, 152] on div "Products Segment All" at bounding box center [98, 168] width 60 height 307
click at [202, 134] on div at bounding box center [206, 134] width 30 height 21
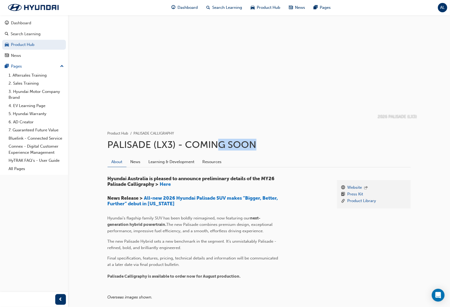
drag, startPoint x: 231, startPoint y: 144, endPoint x: 271, endPoint y: 145, distance: 40.9
click at [271, 145] on h1 "PALISADE (LX3) - COMING SOON" at bounding box center [259, 145] width 303 height 12
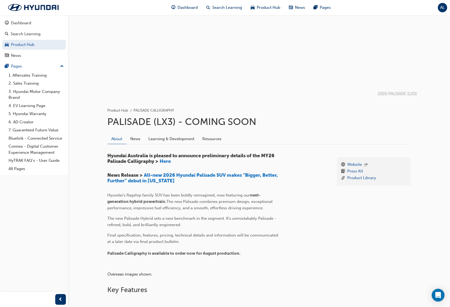
scroll to position [35, 0]
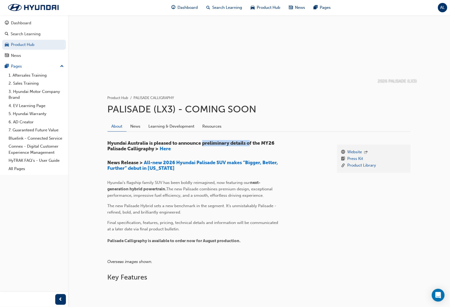
click at [252, 143] on span "Hyundai Australia is pleased to announce preliminary details of the MY26 Palisa…" at bounding box center [192, 146] width 168 height 12
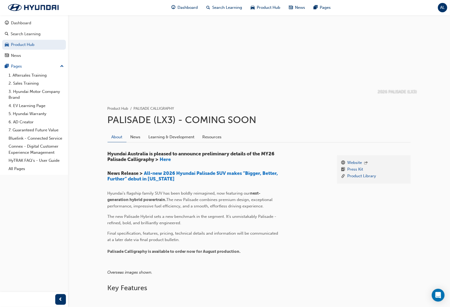
scroll to position [0, 0]
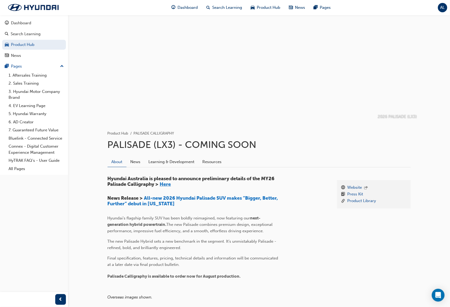
click at [163, 184] on span "Here" at bounding box center [165, 184] width 11 height 6
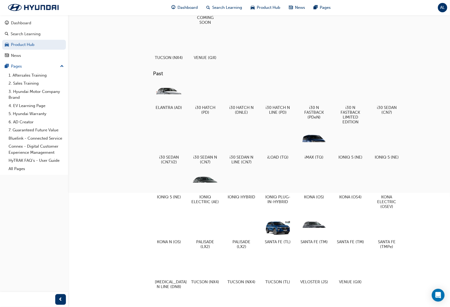
scroll to position [157, 0]
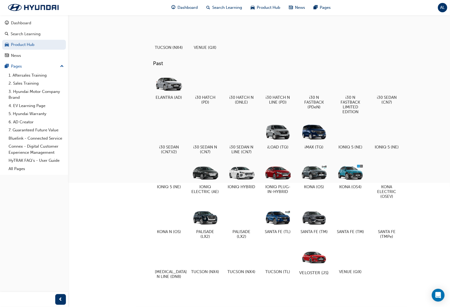
click at [311, 258] on div at bounding box center [314, 257] width 30 height 21
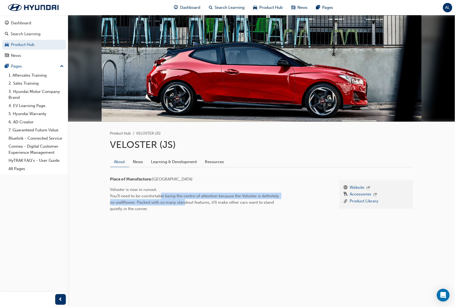
drag, startPoint x: 162, startPoint y: 198, endPoint x: 186, endPoint y: 203, distance: 24.9
click at [186, 203] on span "Veloster is now in runout. You’ll need to be comfortable being the centre of at…" at bounding box center [195, 199] width 170 height 24
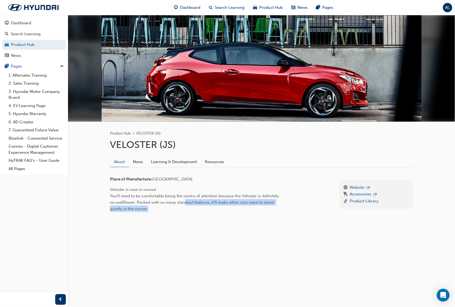
drag, startPoint x: 186, startPoint y: 200, endPoint x: 187, endPoint y: 207, distance: 7.8
click at [187, 207] on p "Veloster is now in runout. You’ll need to be comfortable being the centre of at…" at bounding box center [196, 199] width 173 height 26
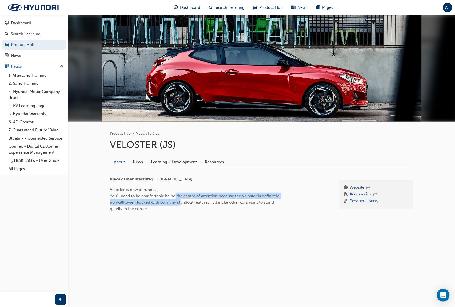
drag, startPoint x: 176, startPoint y: 197, endPoint x: 181, endPoint y: 206, distance: 11.0
click at [181, 206] on p "Veloster is now in runout. You’ll need to be comfortable being the centre of at…" at bounding box center [196, 199] width 173 height 26
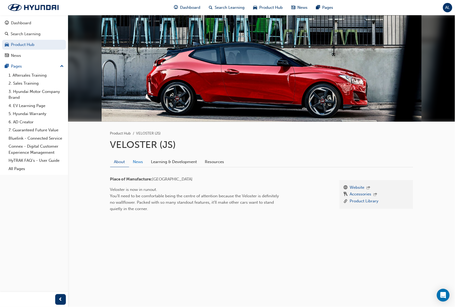
click at [134, 164] on link "News" at bounding box center [138, 162] width 18 height 10
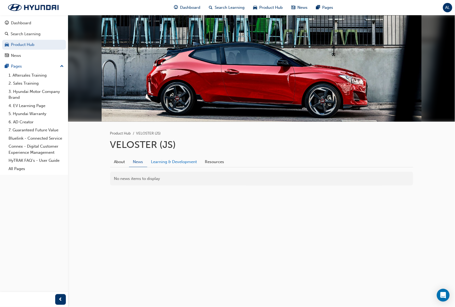
click at [160, 163] on link "Learning & Development" at bounding box center [174, 162] width 54 height 10
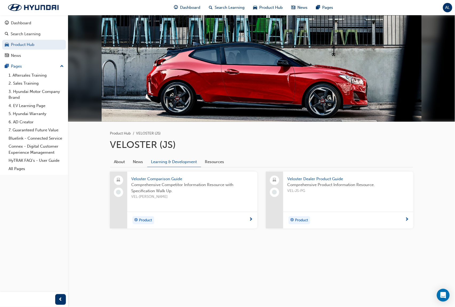
click at [307, 180] on span "Veloster Dealer Product Guide" at bounding box center [349, 179] width 122 height 6
click at [222, 163] on link "Resources" at bounding box center [214, 162] width 27 height 10
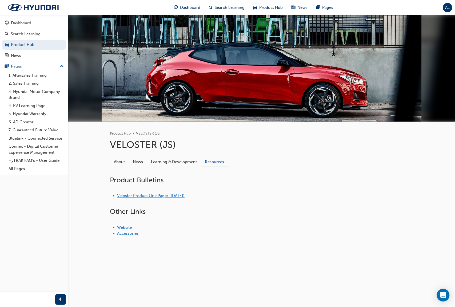
click at [175, 197] on link "Veloster Product One Pager ([DATE])" at bounding box center [151, 195] width 68 height 5
